Goal: Information Seeking & Learning: Learn about a topic

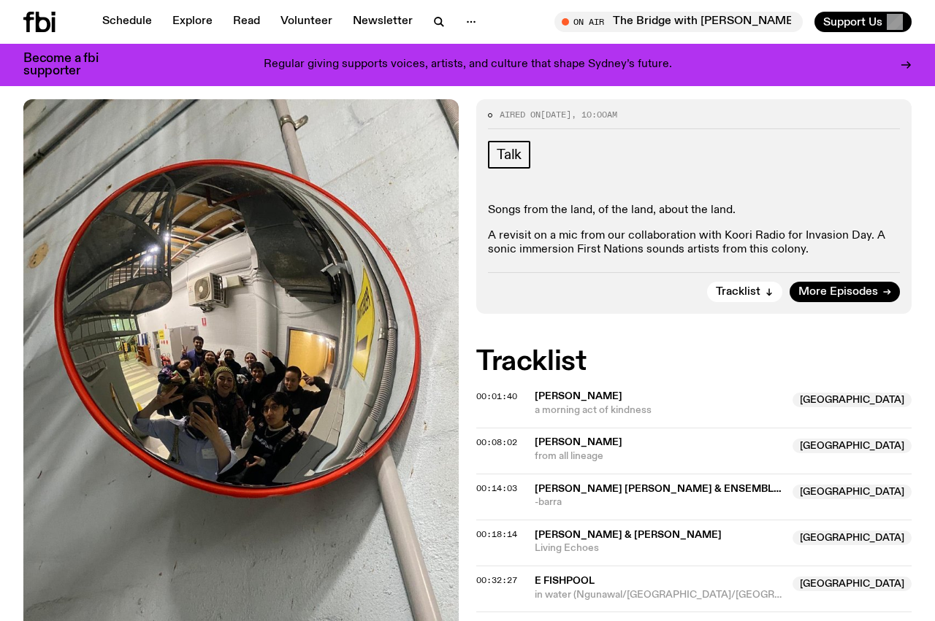
scroll to position [245, 0]
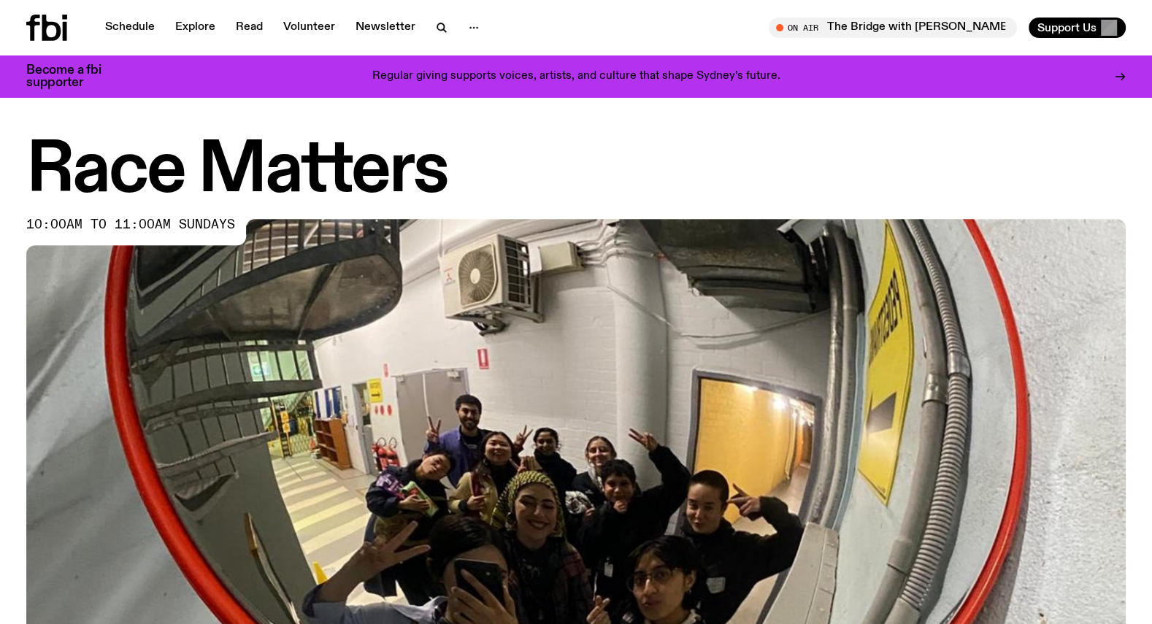
click at [137, 23] on link "Schedule" at bounding box center [129, 28] width 67 height 20
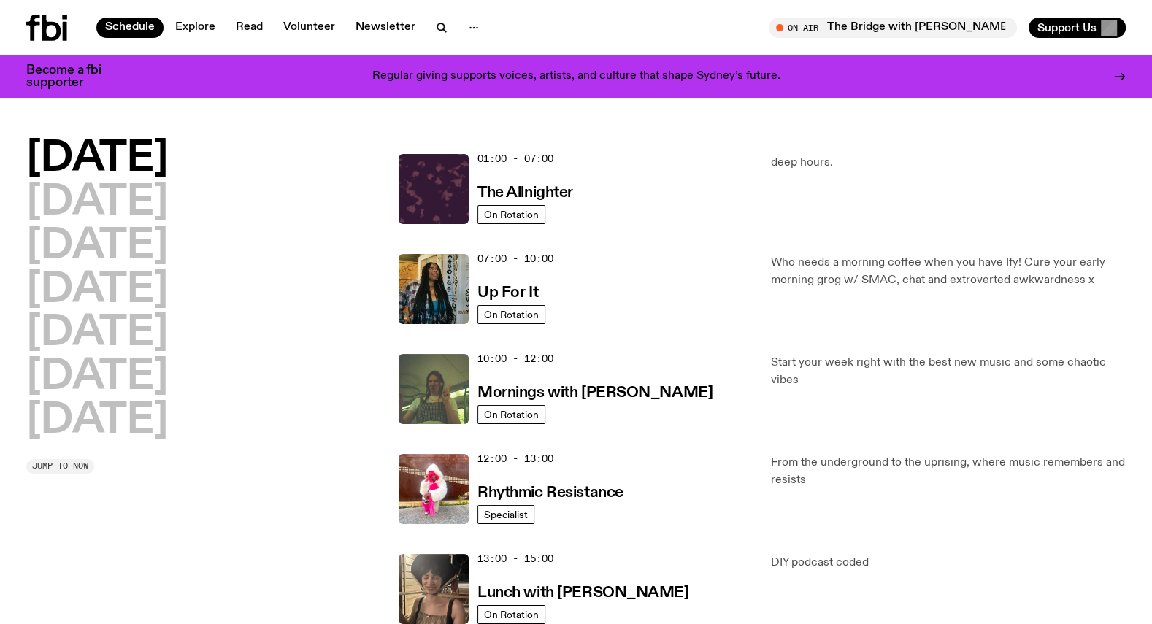
click at [51, 464] on span "Jump to now" at bounding box center [60, 466] width 56 height 8
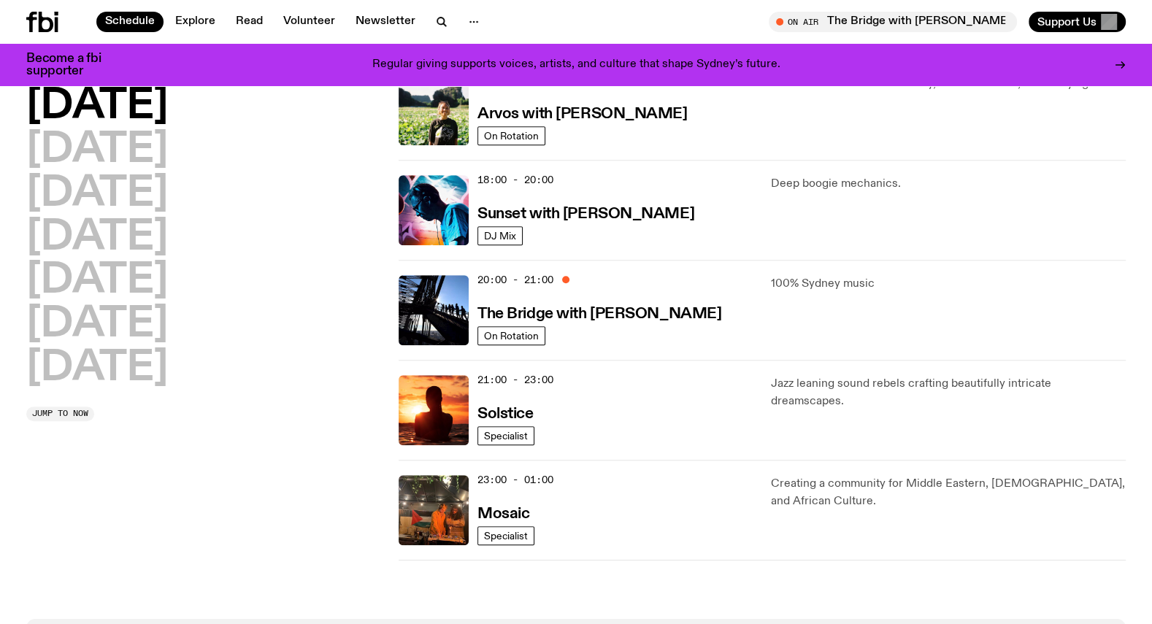
scroll to position [738, 0]
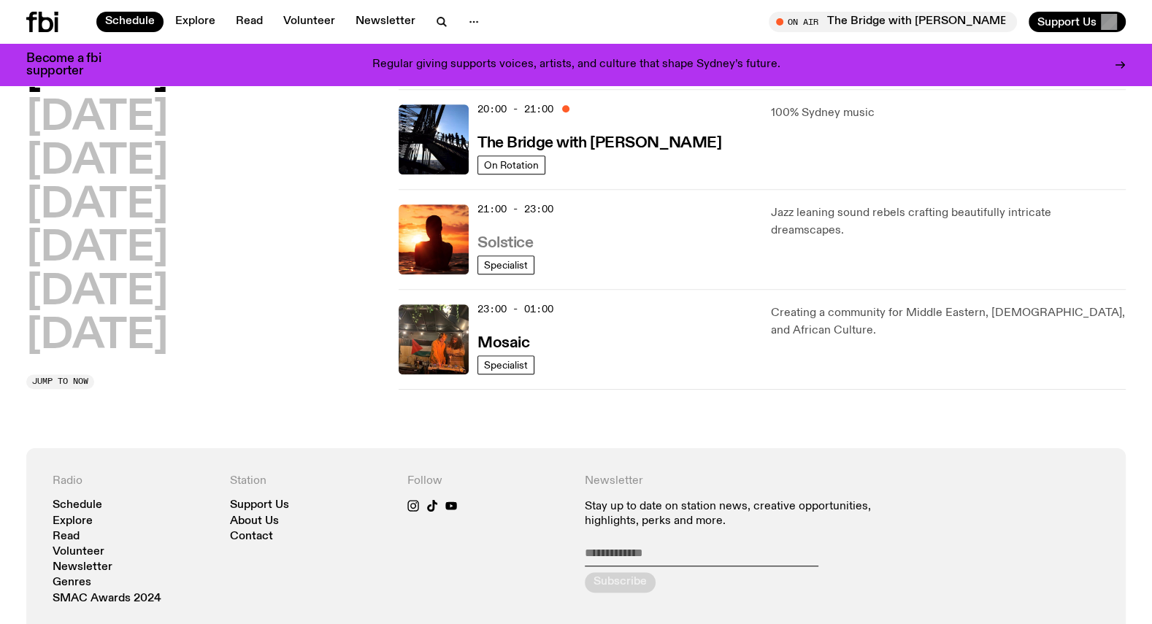
click at [488, 238] on h3 "Solstice" at bounding box center [505, 243] width 55 height 15
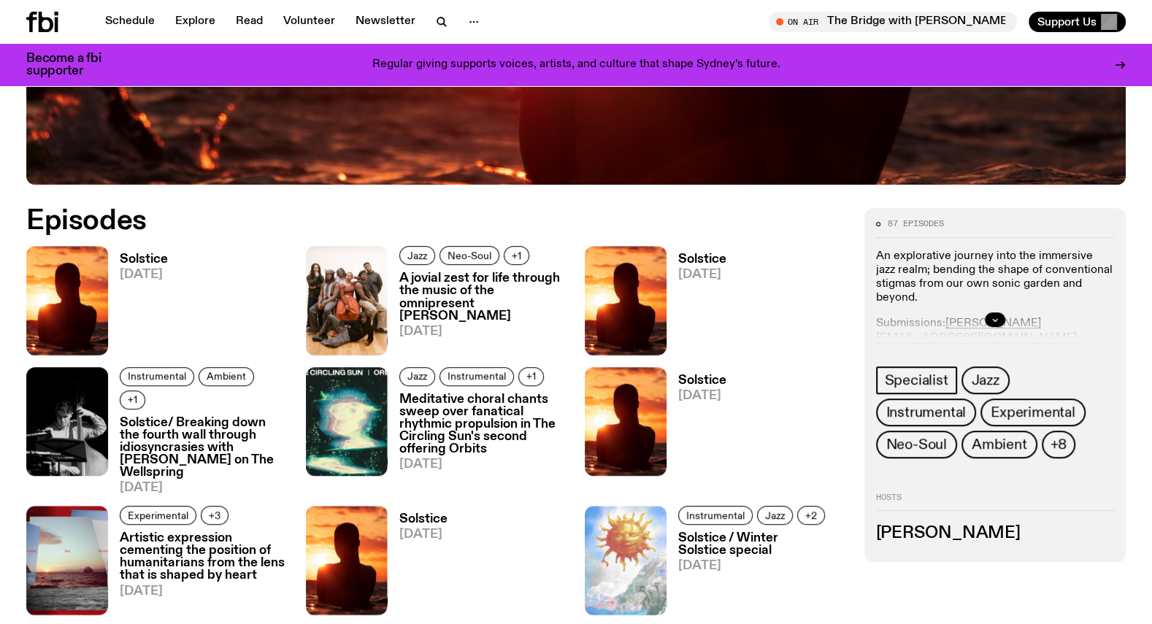
scroll to position [607, 0]
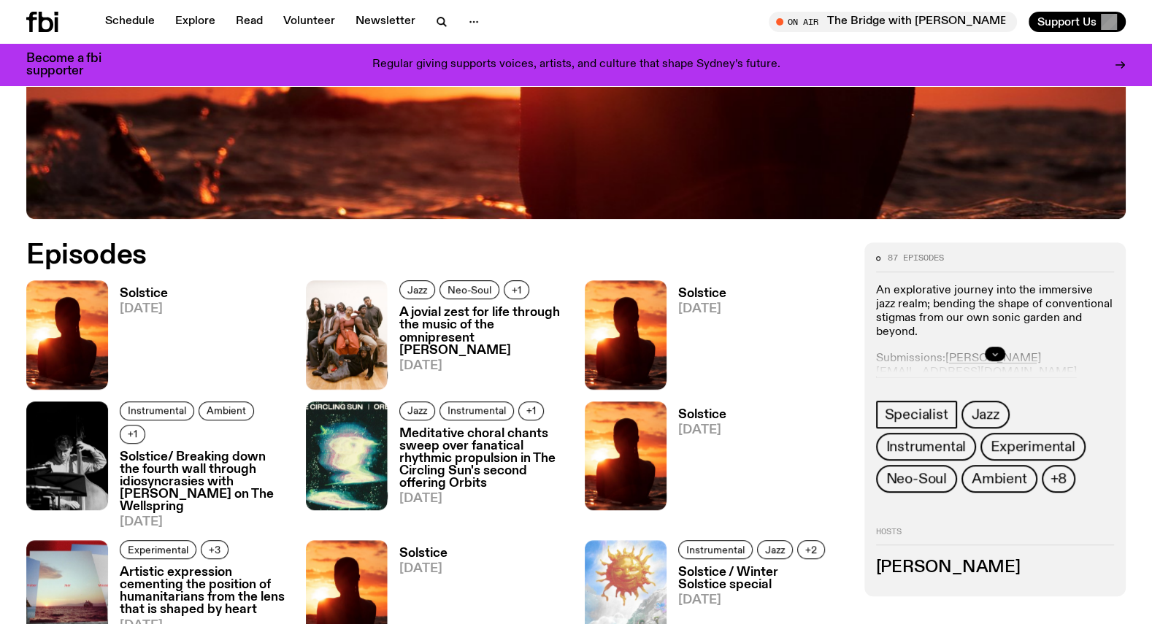
click at [992, 352] on icon "button" at bounding box center [995, 354] width 9 height 9
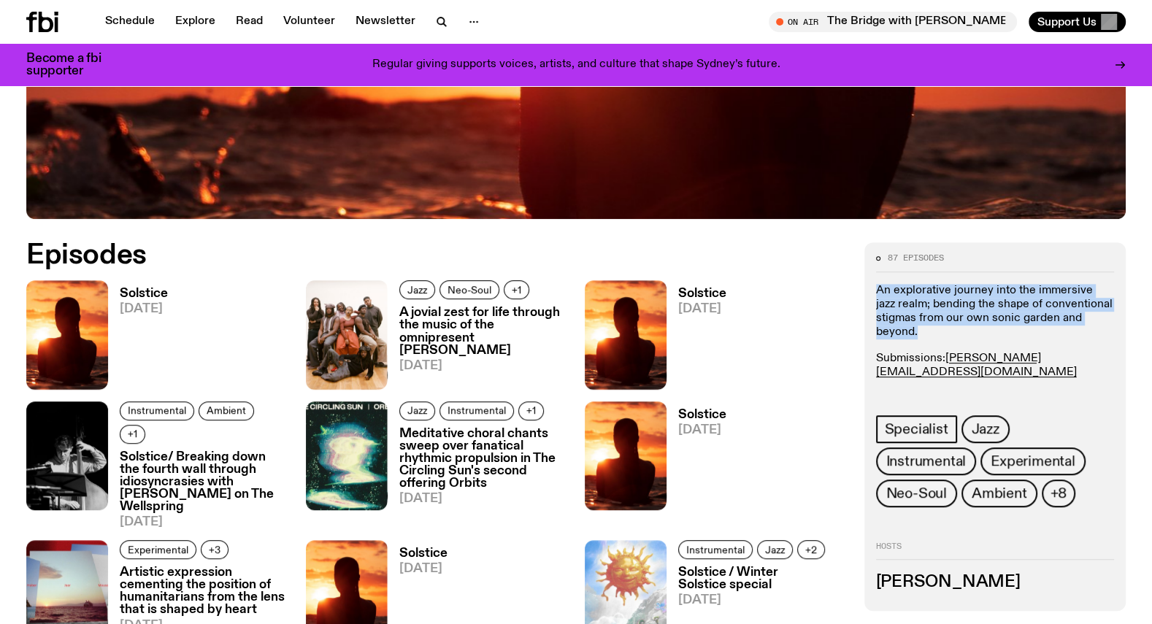
drag, startPoint x: 924, startPoint y: 330, endPoint x: 876, endPoint y: 292, distance: 61.4
click at [876, 292] on p "An explorative journey into the immersive jazz realm; bending the shape of conv…" at bounding box center [995, 312] width 239 height 56
copy p "An explorative journey into the immersive jazz realm; bending the shape of conv…"
